Goal: Task Accomplishment & Management: Use online tool/utility

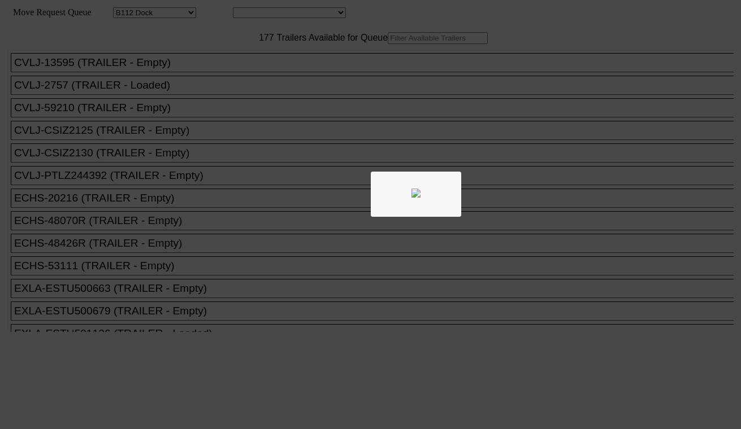
select select "121"
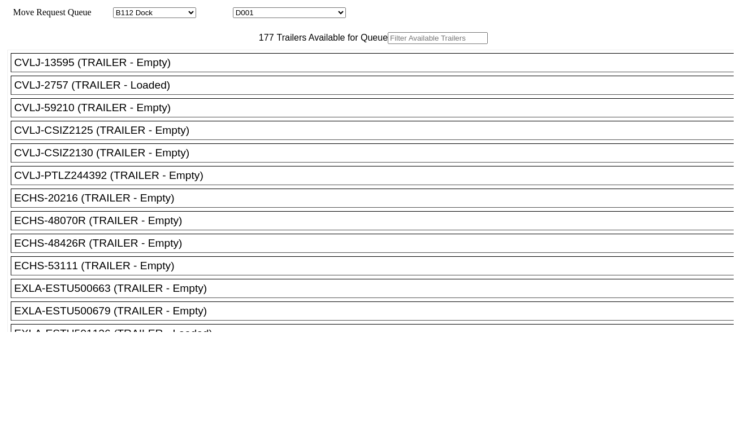
click at [297, 18] on select "D001 D002 D003 D004 D005 D006 D007 D008 D009 D010 D011 D012 D013 D014 D015 D016…" at bounding box center [289, 12] width 113 height 11
select select "3247"
click at [243, 9] on select "D001 D002 D003 D004 D005 D006 D007 D008 D009 D010 D011 D012 D013 D014 D015 D016…" at bounding box center [289, 12] width 113 height 11
click at [388, 44] on input "text" at bounding box center [438, 38] width 100 height 12
paste input "HAMU4652341"
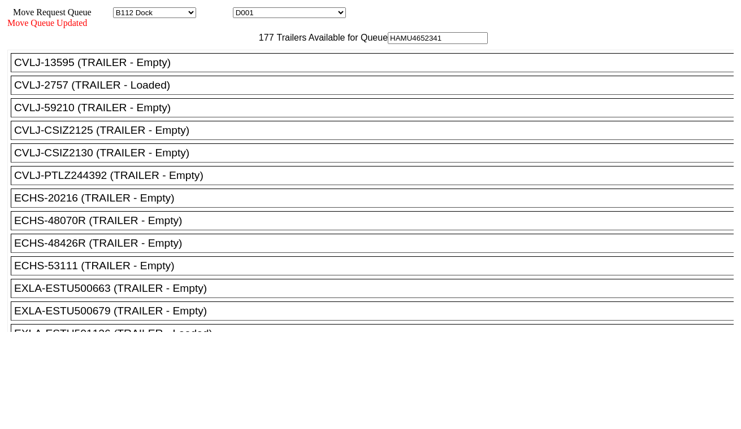
type input "HAMU4652341"
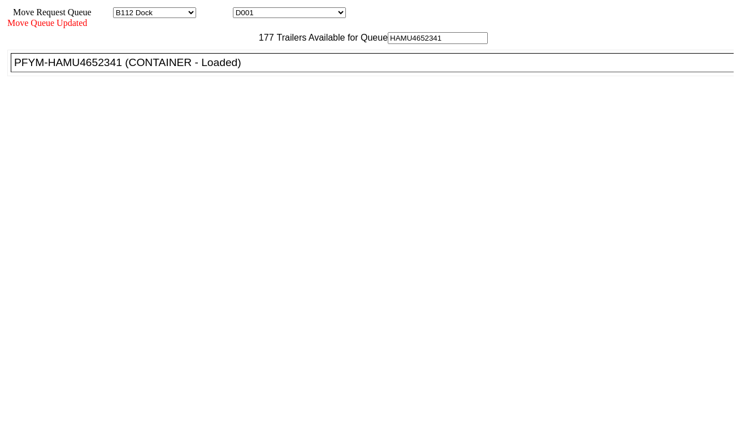
click at [207, 69] on div "PFYM-HAMU4652341 (CONTAINER - Loaded)" at bounding box center [377, 62] width 726 height 12
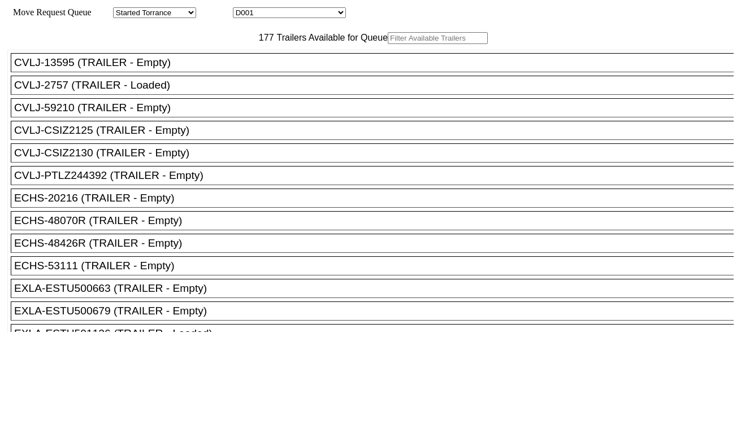
click at [323, 14] on select "D001 D002 D003 D004 D005 D006 D007 D008 D009 D010 D011 D012 D013 D014 D015 D016…" at bounding box center [289, 12] width 113 height 11
select select "3248"
click at [243, 9] on select "D001 D002 D003 D004 D005 D006 D007 D008 D009 D010 D011 D012 D013 D014 D015 D016…" at bounding box center [289, 12] width 113 height 11
click at [388, 44] on input "text" at bounding box center [438, 38] width 100 height 12
paste input "HAMU3677601"
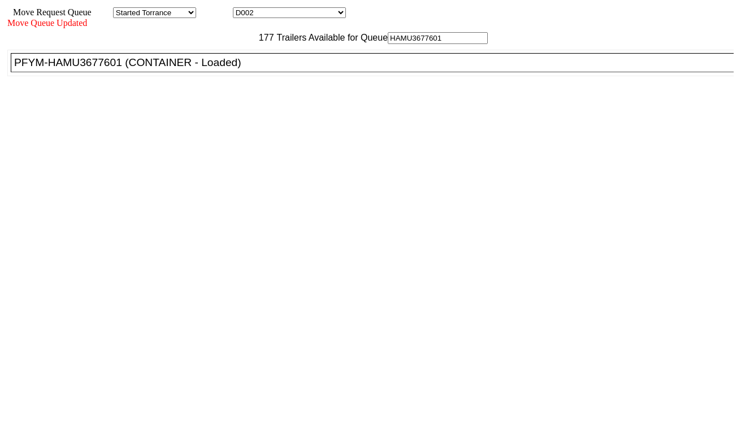
type input "HAMU3677601"
click at [232, 69] on div "PFYM-HAMU3677601 (CONTAINER - Loaded)" at bounding box center [377, 62] width 726 height 12
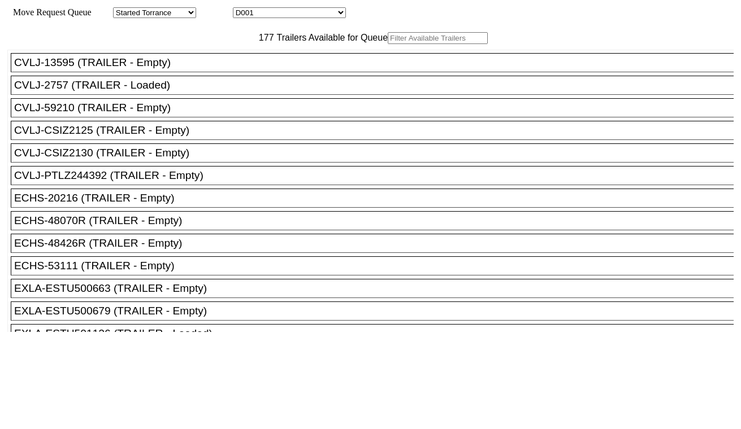
click at [330, 14] on select "D001 D002 D003 D004 D005 D006 D007 D008 D009 D010 D011 D012 D013 D014 D015 D016…" at bounding box center [289, 12] width 113 height 11
select select "3249"
click at [243, 9] on select "D001 D002 D003 D004 D005 D006 D007 D008 D009 D010 D011 D012 D013 D014 D015 D016…" at bounding box center [289, 12] width 113 height 11
click at [388, 44] on input "text" at bounding box center [438, 38] width 100 height 12
paste input "MRKU0926607"
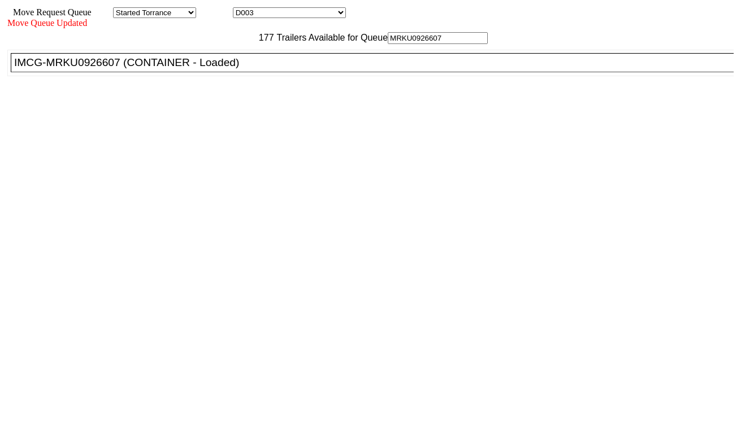
type input "MRKU0926607"
click at [236, 69] on div "IMCG-MRKU0926607 (CONTAINER - Loaded)" at bounding box center [377, 62] width 726 height 12
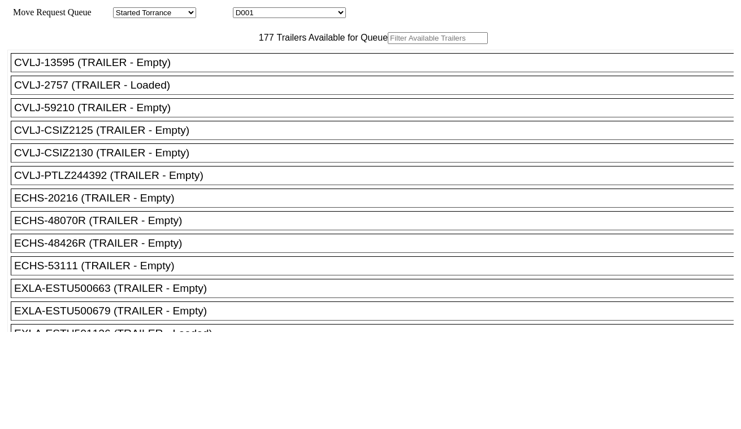
click at [308, 14] on select "D001 D002 D003 D004 D005 D006 D007 D008 D009 D010 D011 D012 D013 D014 D015 D016…" at bounding box center [289, 12] width 113 height 11
select select "3250"
click at [243, 9] on select "D001 D002 D003 D004 D005 D006 D007 D008 D009 D010 D011 D012 D013 D014 D015 D016…" at bounding box center [289, 12] width 113 height 11
click at [388, 44] on input "text" at bounding box center [438, 38] width 100 height 12
paste input "MRKU0783018"
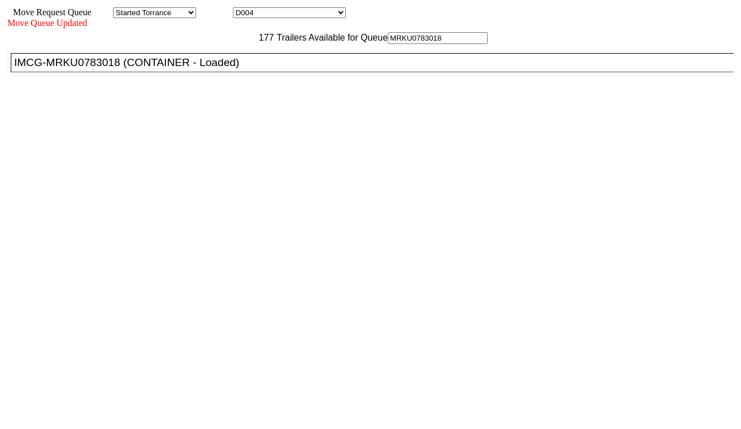
type input "MRKU0783018"
click at [231, 69] on div "IMCG-MRKU0783018 (CONTAINER - Loaded)" at bounding box center [377, 62] width 726 height 12
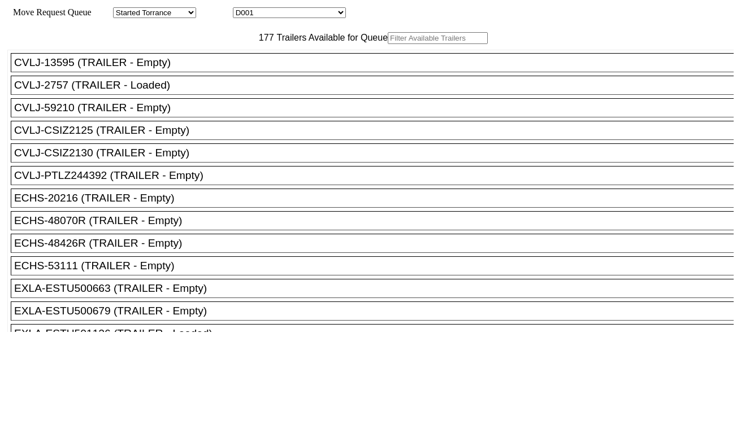
click at [388, 44] on input "text" at bounding box center [438, 38] width 100 height 12
paste input "HAMU1263829"
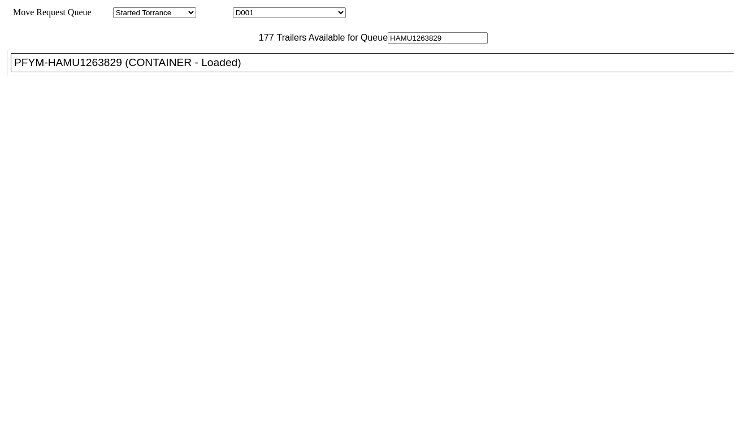
type input "HAMU1263829"
click at [236, 72] on li "PFYM-HAMU1263829 (CONTAINER - Loaded)" at bounding box center [377, 62] width 733 height 19
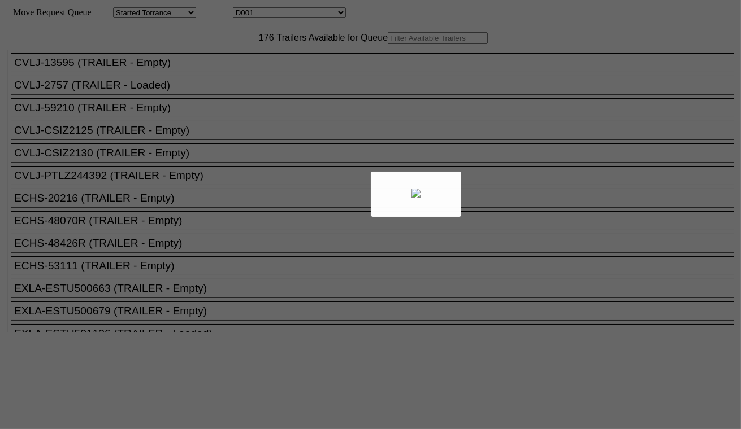
click at [285, 14] on div at bounding box center [370, 214] width 741 height 429
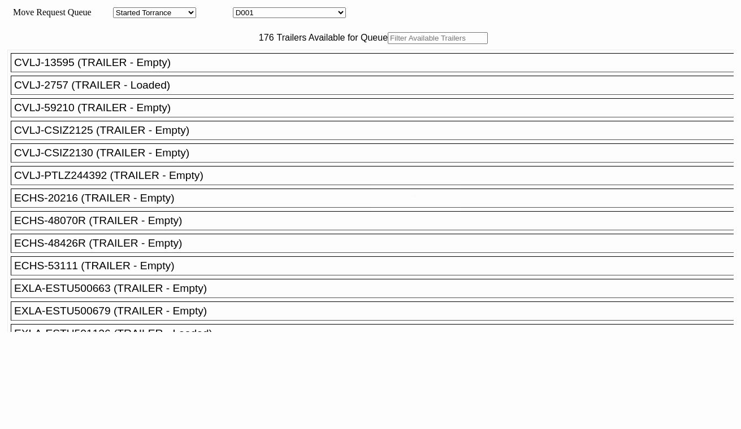
click at [285, 14] on select "D001 D002 D003 D004 D005 D006 D007 D008 D009 D010 D011 D012 D013 D014 D015 D016…" at bounding box center [289, 12] width 113 height 11
select select "3252"
click at [243, 9] on select "D001 D002 D003 D004 D005 D006 D007 D008 D009 D010 D011 D012 D013 D014 D015 D016…" at bounding box center [289, 12] width 113 height 11
click at [388, 44] on input "text" at bounding box center [438, 38] width 100 height 12
paste input "CAAU7353061"
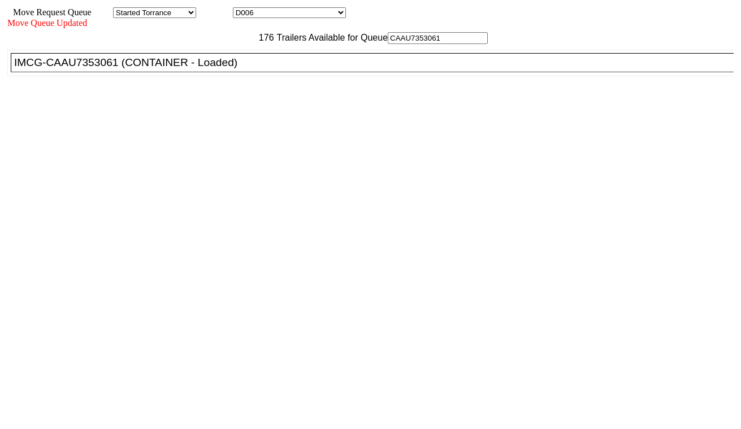
type input "CAAU7353061"
click at [233, 69] on div "IMCG-CAAU7353061 (CONTAINER - Loaded)" at bounding box center [377, 62] width 726 height 12
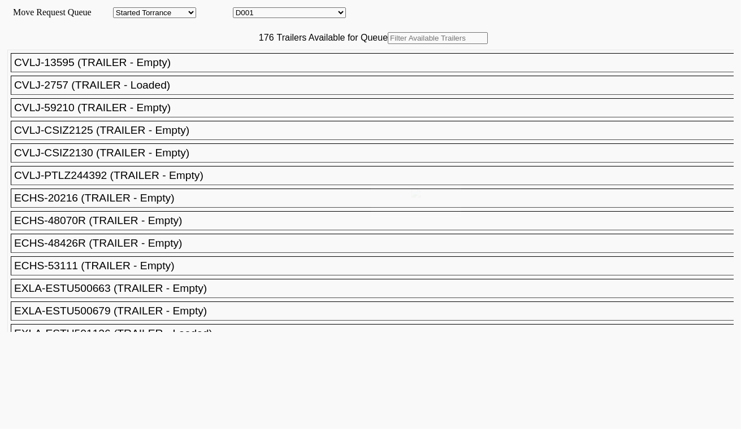
click at [303, 15] on select "D001 D002 D003 D004 D005 D006 D007 D008 D009 D010 D011 D012 D013 D014 D015 D016…" at bounding box center [289, 12] width 113 height 11
select select "3254"
click at [243, 9] on select "D001 D002 D003 D004 D005 D006 D007 D008 D009 D010 D011 D012 D013 D014 D015 D016…" at bounding box center [289, 12] width 113 height 11
click at [388, 44] on input "text" at bounding box center [438, 38] width 100 height 12
paste input "TCNU7562896"
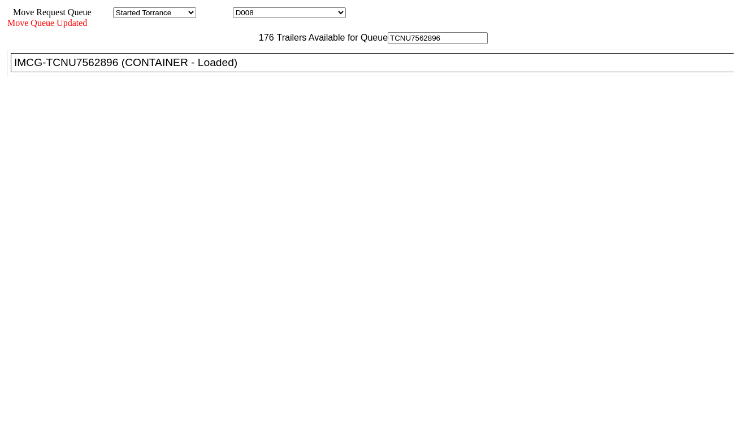
type input "TCNU7562896"
click at [241, 69] on div "IMCG-TCNU7562896 (CONTAINER - Loaded)" at bounding box center [377, 62] width 726 height 12
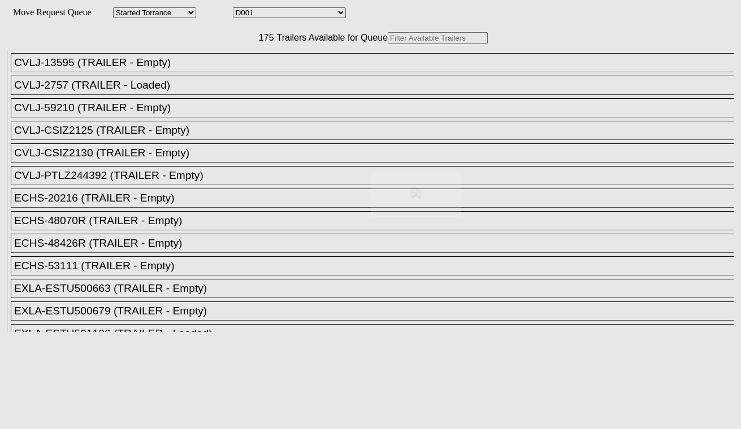
click at [281, 18] on select "D001 D002 D003 D004 D005 D006 D007 D008 D009 D010 D011 D012 D013 D014 D015 D016…" at bounding box center [289, 12] width 113 height 11
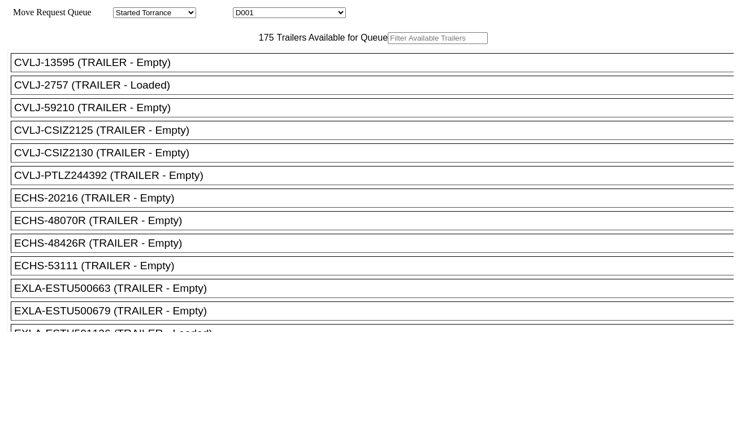
select select "3255"
click at [243, 9] on select "D001 D002 D003 D004 D005 D006 D007 D008 D009 D010 D011 D012 D013 D014 D015 D016…" at bounding box center [289, 12] width 113 height 11
click at [388, 44] on input "text" at bounding box center [438, 38] width 100 height 12
paste input "GAOU6055763"
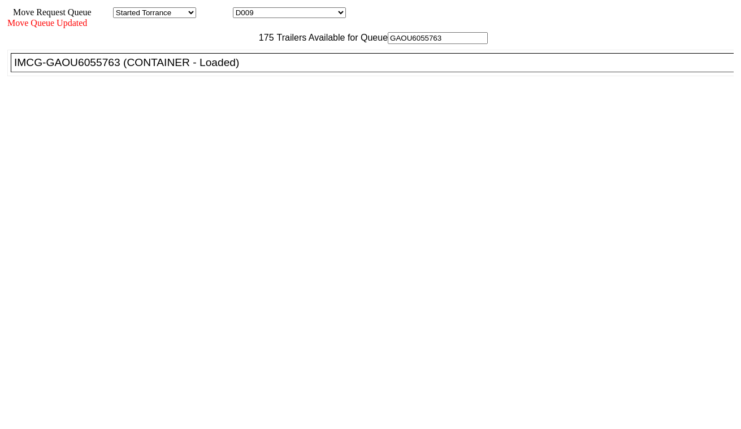
type input "GAOU6055763"
click at [242, 69] on div "IMCG-GAOU6055763 (CONTAINER - Loaded)" at bounding box center [377, 62] width 726 height 12
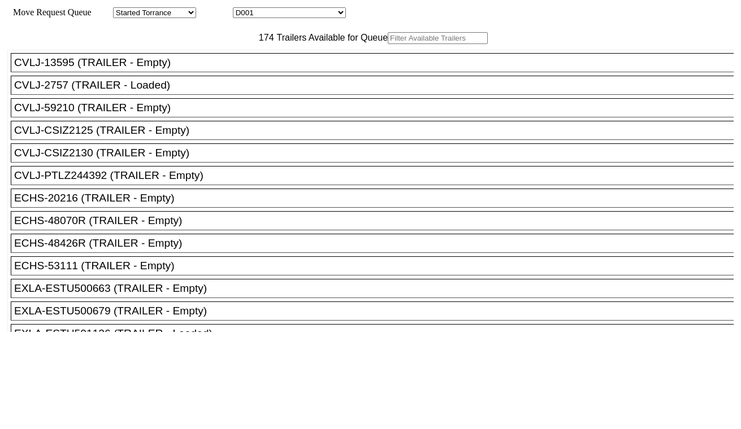
click at [273, 11] on select "D001 D002 D003 D004 D005 D006 D007 D008 D009 D010 D011 D012 D013 D014 D015 D016…" at bounding box center [289, 12] width 113 height 11
select select "3256"
click at [243, 9] on select "D001 D002 D003 D004 D005 D006 D007 D008 D009 D010 D011 D012 D013 D014 D015 D016…" at bounding box center [289, 12] width 113 height 11
click at [388, 44] on input "text" at bounding box center [438, 38] width 100 height 12
paste input "TCKU7050935"
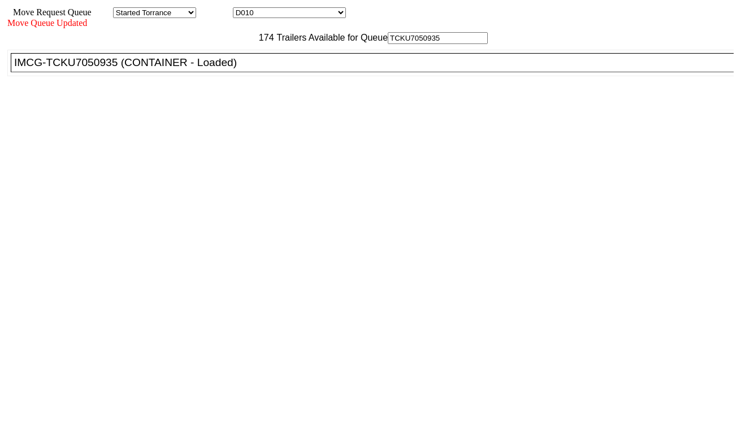
type input "TCKU7050935"
click at [245, 69] on div "IMCG-TCKU7050935 (CONTAINER - Loaded)" at bounding box center [377, 62] width 726 height 12
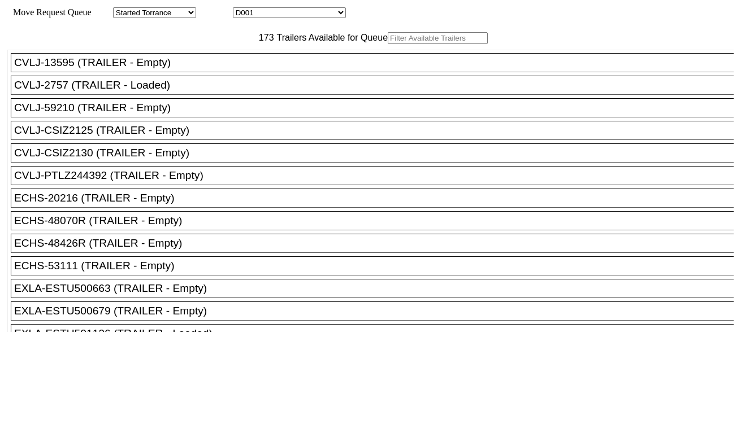
click at [315, 14] on select "D001 D002 D003 D004 D005 D006 D007 D008 D009 D010 D011 D012 D013 D014 D015 D016…" at bounding box center [289, 12] width 113 height 11
select select "3257"
click at [243, 9] on select "D001 D002 D003 D004 D005 D006 D007 D008 D009 D010 D011 D012 D013 D014 D015 D016…" at bounding box center [289, 12] width 113 height 11
click at [388, 44] on input "text" at bounding box center [438, 38] width 100 height 12
paste input "ONEU0910120"
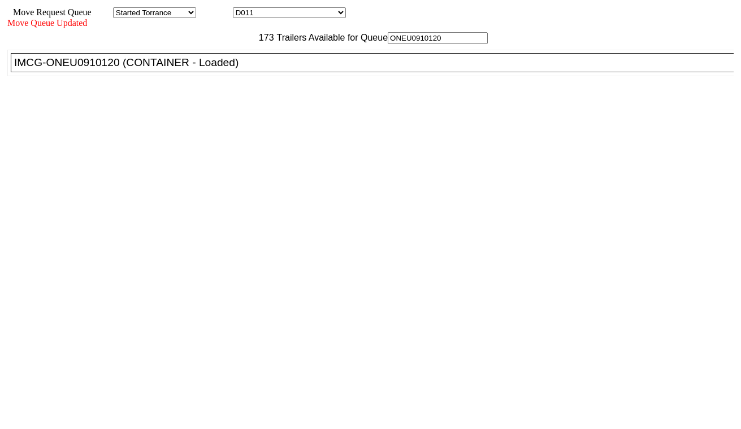
type input "ONEU0910120"
click at [238, 69] on div "IMCG-ONEU0910120 (CONTAINER - Loaded)" at bounding box center [377, 62] width 726 height 12
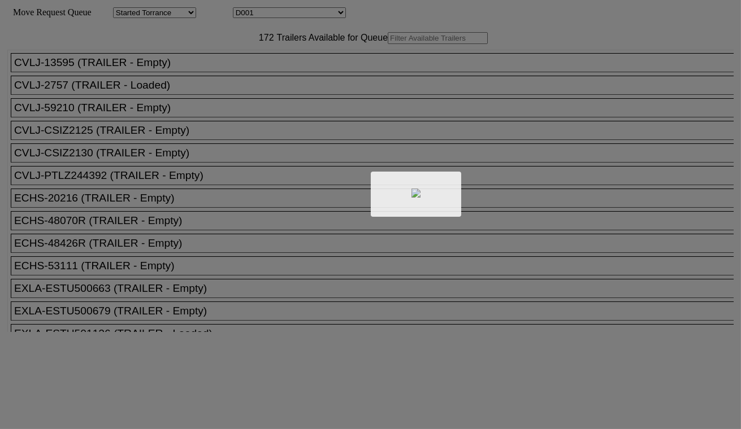
click at [281, 13] on div at bounding box center [370, 214] width 741 height 429
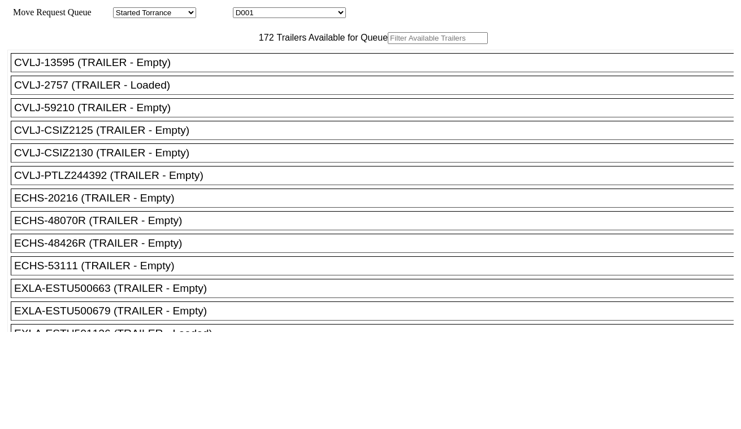
click at [282, 13] on select "D001 D002 D003 D004 D005 D006 D007 D008 D009 D010 D011 D012 D013 D014 D015 D016…" at bounding box center [289, 12] width 113 height 11
select select "3258"
click at [243, 9] on select "D001 D002 D003 D004 D005 D006 D007 D008 D009 D010 D011 D012 D013 D014 D015 D016…" at bounding box center [289, 12] width 113 height 11
click at [388, 44] on input "text" at bounding box center [438, 38] width 100 height 12
paste input "CAAU8098320"
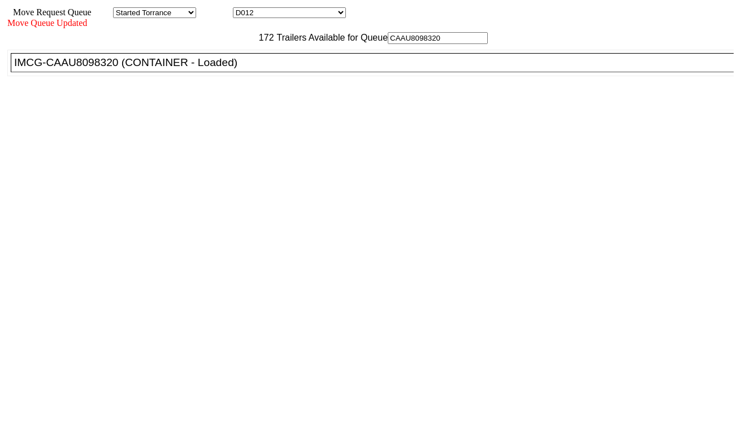
type input "CAAU8098320"
click at [233, 69] on div "IMCG-CAAU8098320 (CONTAINER - Loaded)" at bounding box center [377, 62] width 726 height 12
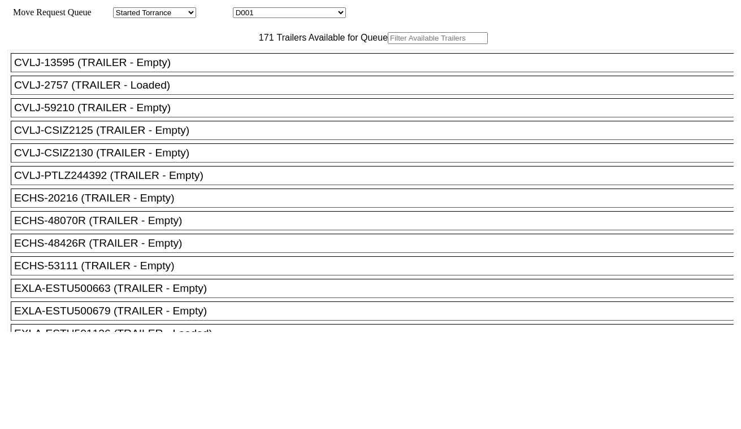
click at [290, 18] on select "D001 D002 D003 D004 D005 D006 D007 D008 D009 D010 D011 D012 D013 D014 D015 D016…" at bounding box center [289, 12] width 113 height 11
select select "3259"
click at [243, 9] on select "D001 D002 D003 D004 D005 D006 D007 D008 D009 D010 D011 D012 D013 D014 D015 D016…" at bounding box center [289, 12] width 113 height 11
click at [388, 44] on input "text" at bounding box center [438, 38] width 100 height 12
paste input "FFAU5634947"
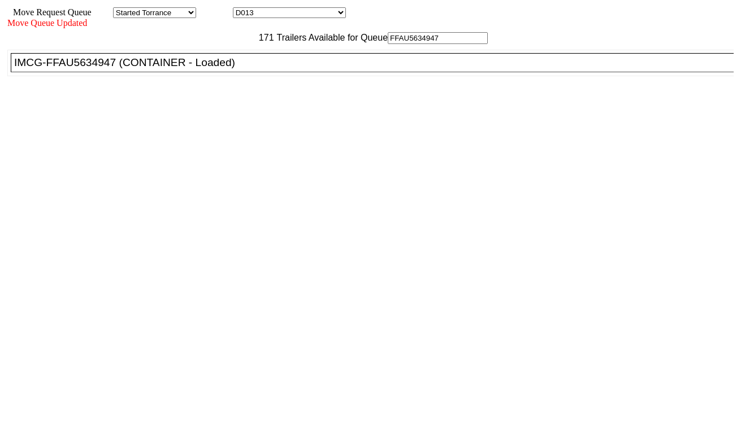
type input "FFAU5634947"
click at [226, 69] on div "IMCG-FFAU5634947 (CONTAINER - Loaded)" at bounding box center [377, 62] width 726 height 12
